Goal: Task Accomplishment & Management: Manage account settings

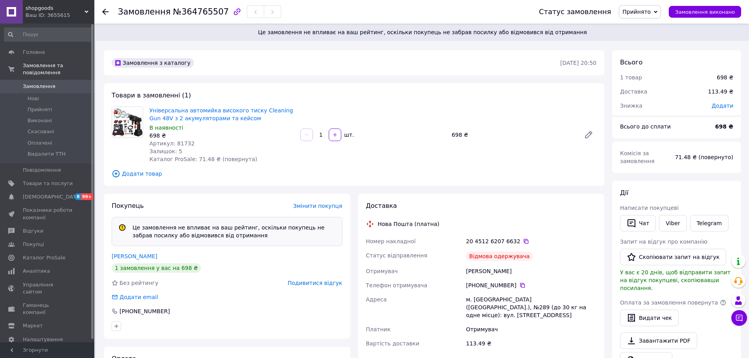
click at [47, 83] on span "Замовлення" at bounding box center [39, 86] width 33 height 7
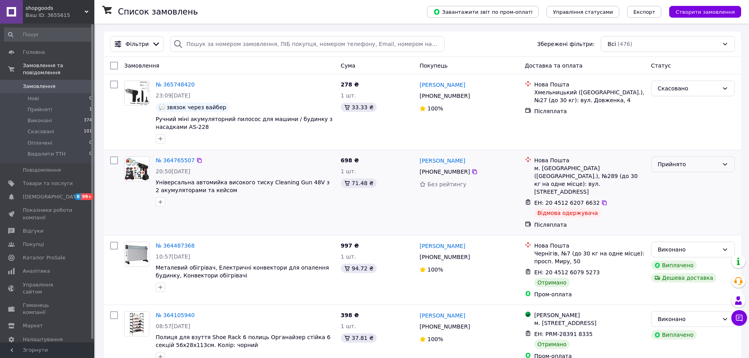
click at [389, 164] on icon at bounding box center [725, 164] width 6 height 6
click at [389, 195] on li "Скасовано" at bounding box center [693, 196] width 83 height 14
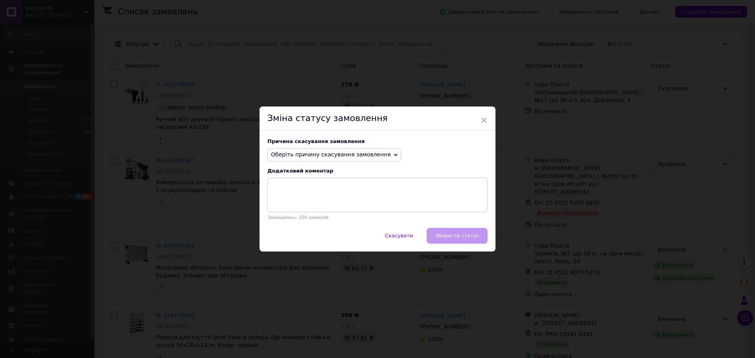
click at [389, 155] on icon at bounding box center [396, 155] width 4 height 4
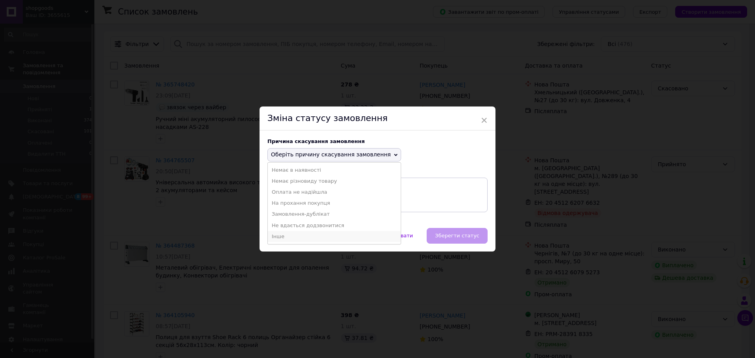
click at [280, 237] on li "Інше" at bounding box center [334, 236] width 133 height 11
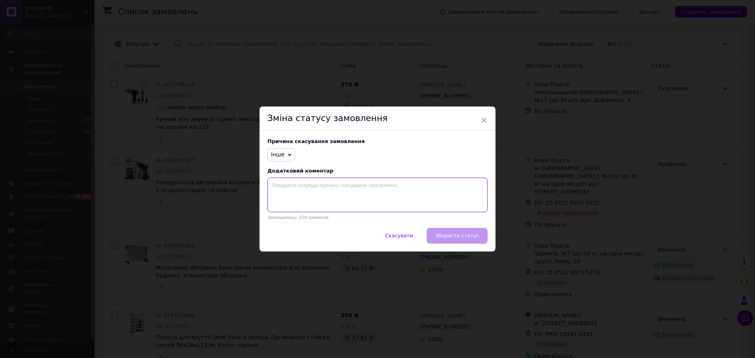
click at [277, 186] on textarea at bounding box center [377, 195] width 220 height 35
type textarea "Н"
type textarea "З"
type textarea "Передумав. Відмовився отримувати."
click at [389, 237] on span "Зберегти статус" at bounding box center [457, 236] width 44 height 6
